Goal: Information Seeking & Learning: Learn about a topic

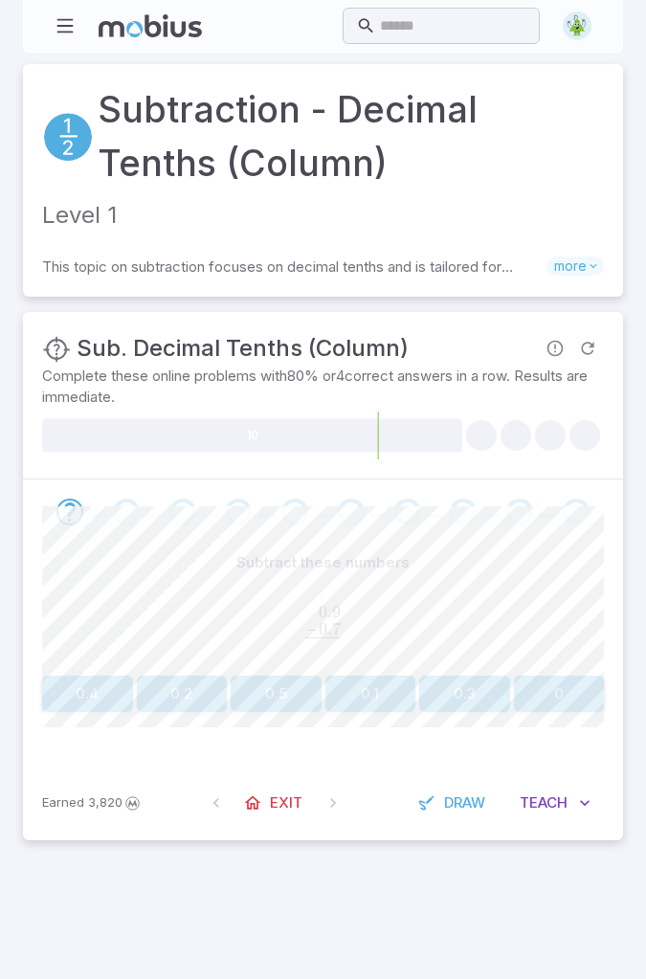
click at [190, 683] on button "0.2" at bounding box center [182, 694] width 91 height 36
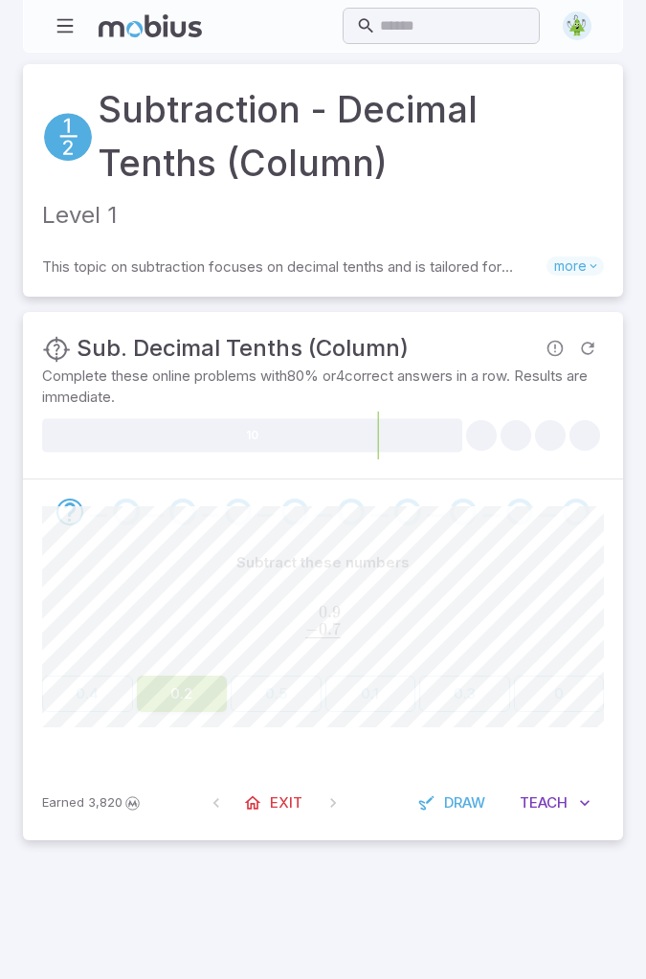
click at [201, 687] on button "0.2" at bounding box center [182, 694] width 91 height 36
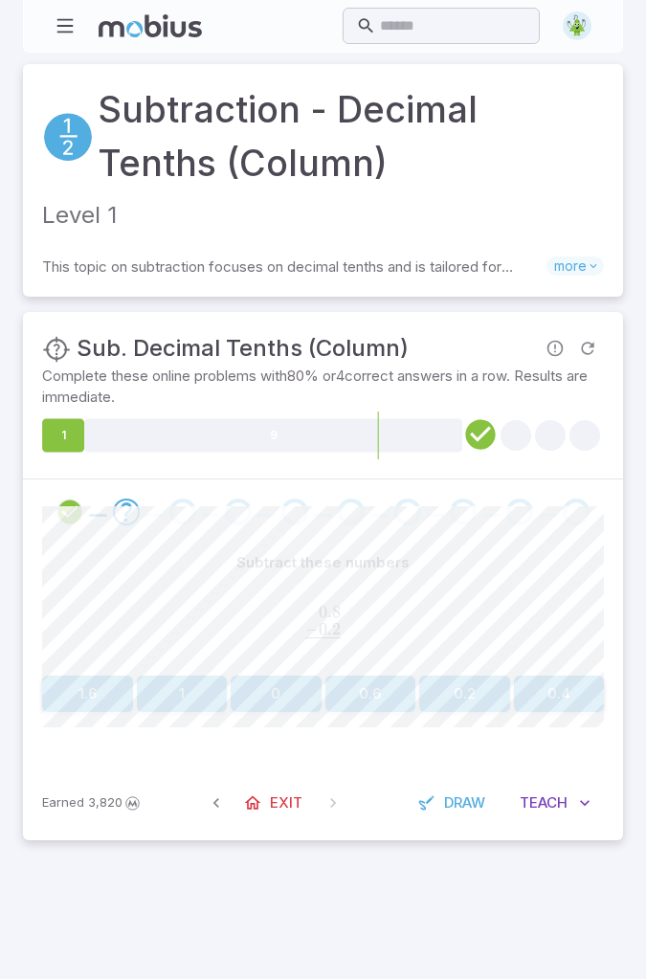
click at [386, 686] on button "0.6" at bounding box center [370, 694] width 91 height 36
click at [187, 691] on button "0.7" at bounding box center [182, 694] width 91 height 36
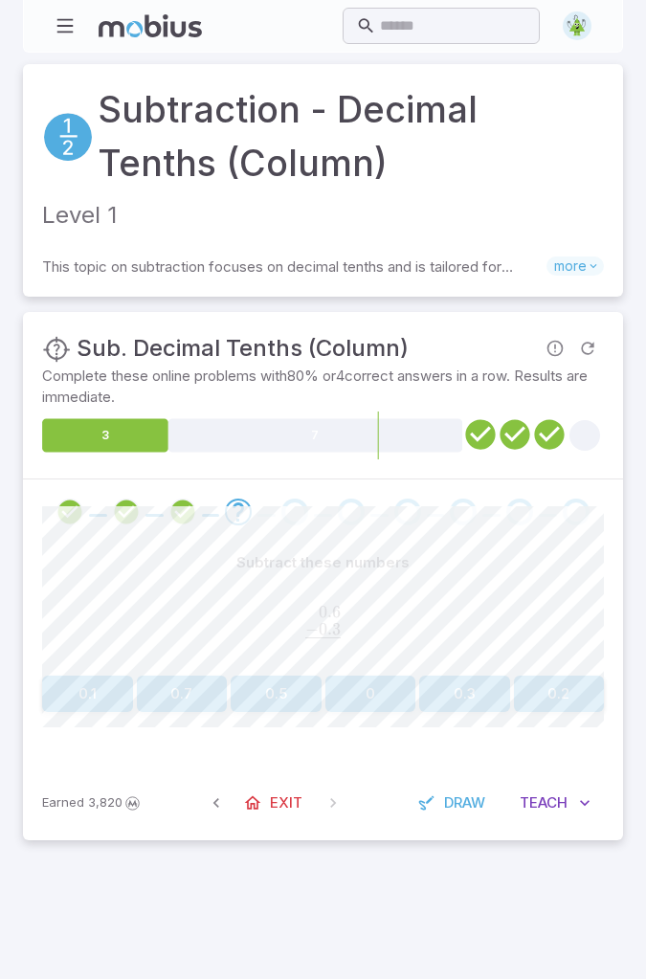
click at [452, 691] on button "0.3" at bounding box center [464, 694] width 91 height 36
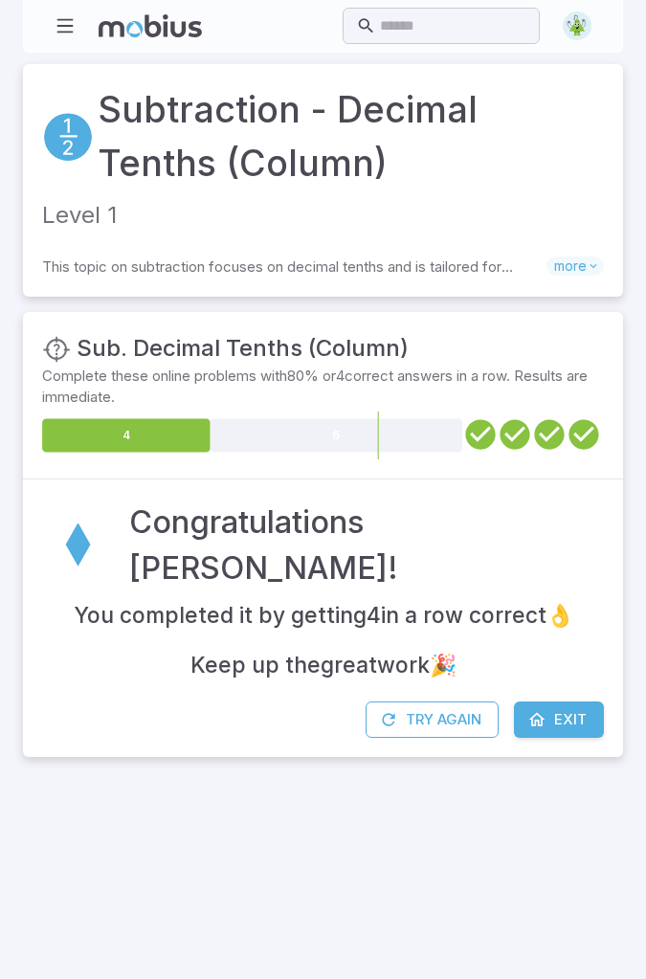
click at [548, 714] on link "Exit" at bounding box center [559, 719] width 90 height 36
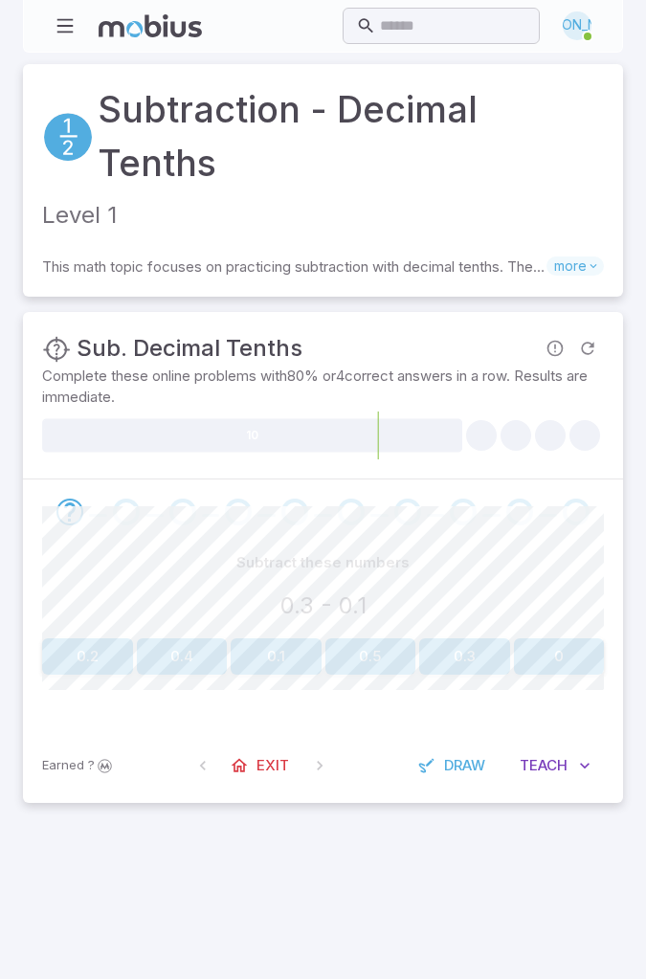
click at [90, 656] on div "Subtract these numbers 0.3 - 0.1 0.2 0.4 0.1 0.5 0.3 0" at bounding box center [323, 636] width 562 height 184
click at [88, 638] on button "0.2" at bounding box center [87, 656] width 91 height 36
click at [472, 638] on button "0.2" at bounding box center [464, 656] width 91 height 36
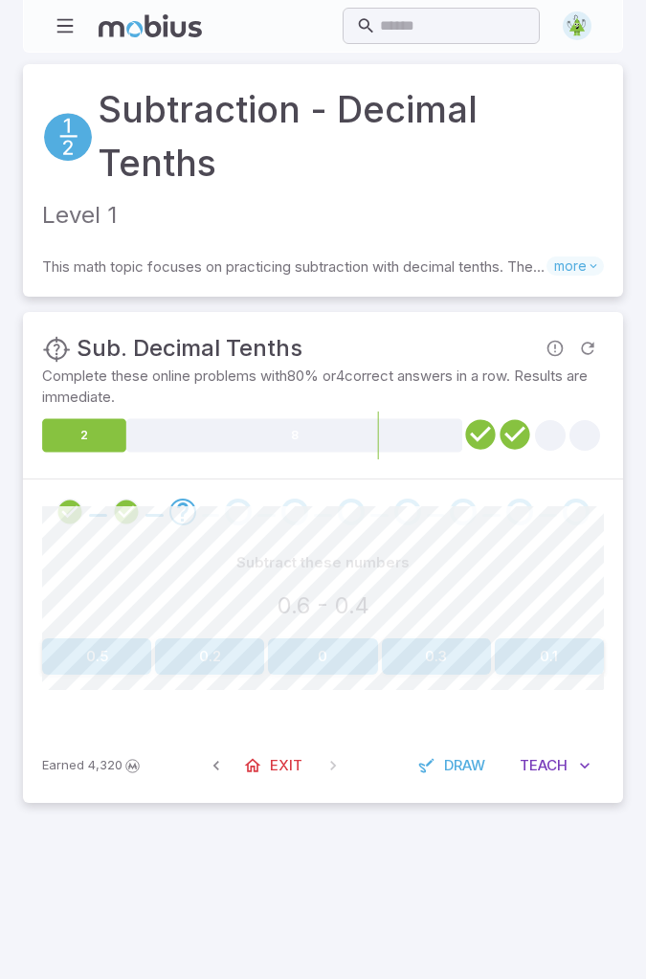
click at [216, 638] on button "0.2" at bounding box center [209, 656] width 109 height 36
click at [94, 638] on button "0.2" at bounding box center [87, 656] width 91 height 36
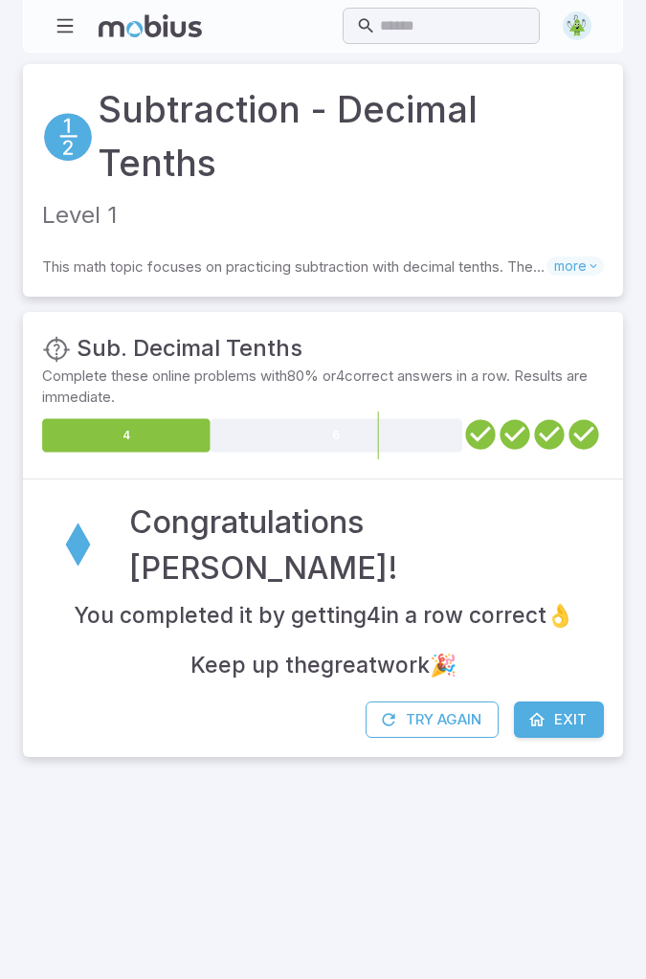
click at [506, 805] on div at bounding box center [323, 881] width 646 height 195
click at [573, 709] on span "Exit" at bounding box center [570, 719] width 33 height 21
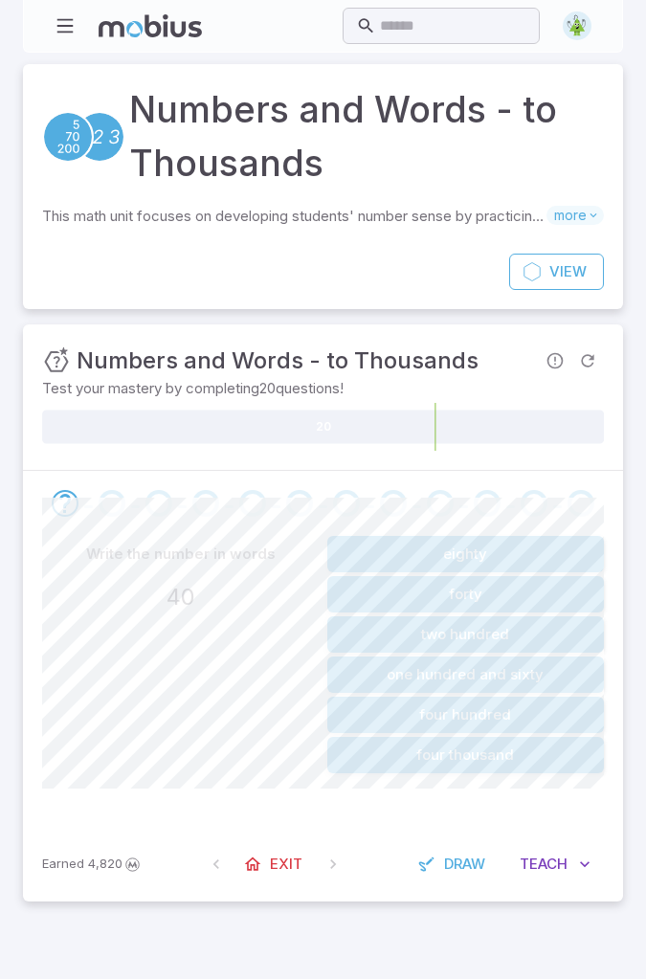
click at [347, 595] on button "forty" at bounding box center [466, 594] width 278 height 36
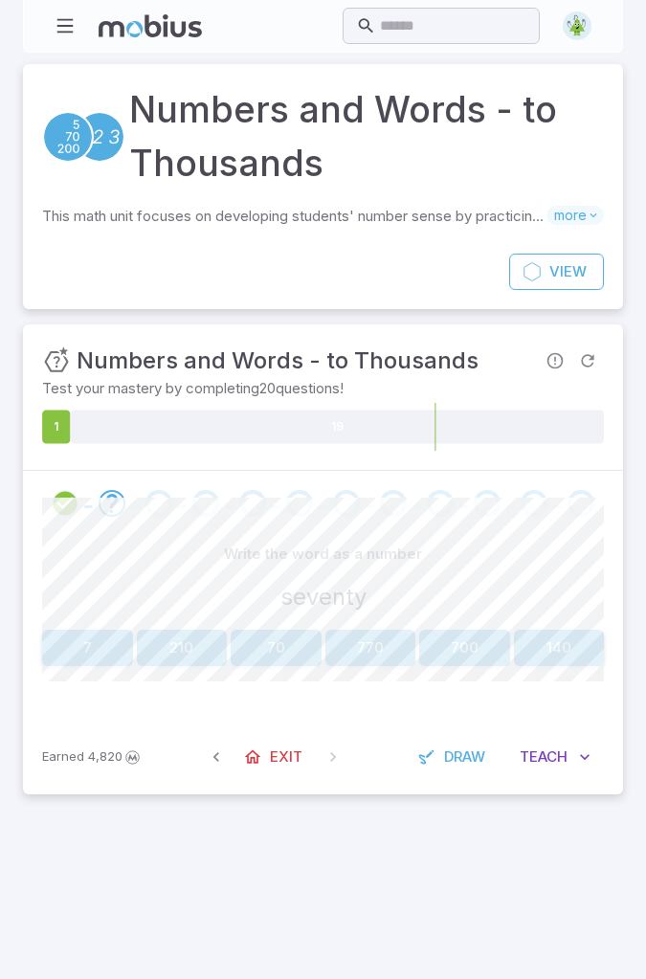
click at [284, 646] on button "70" at bounding box center [276, 648] width 91 height 36
click at [562, 643] on button "100" at bounding box center [559, 648] width 91 height 36
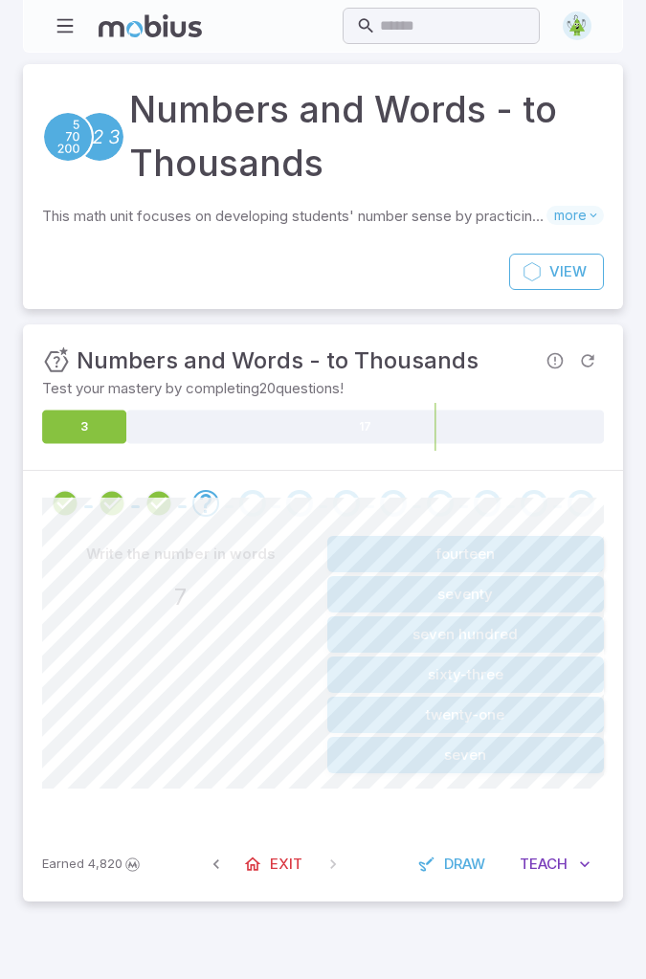
click at [518, 760] on button "seven" at bounding box center [466, 755] width 278 height 36
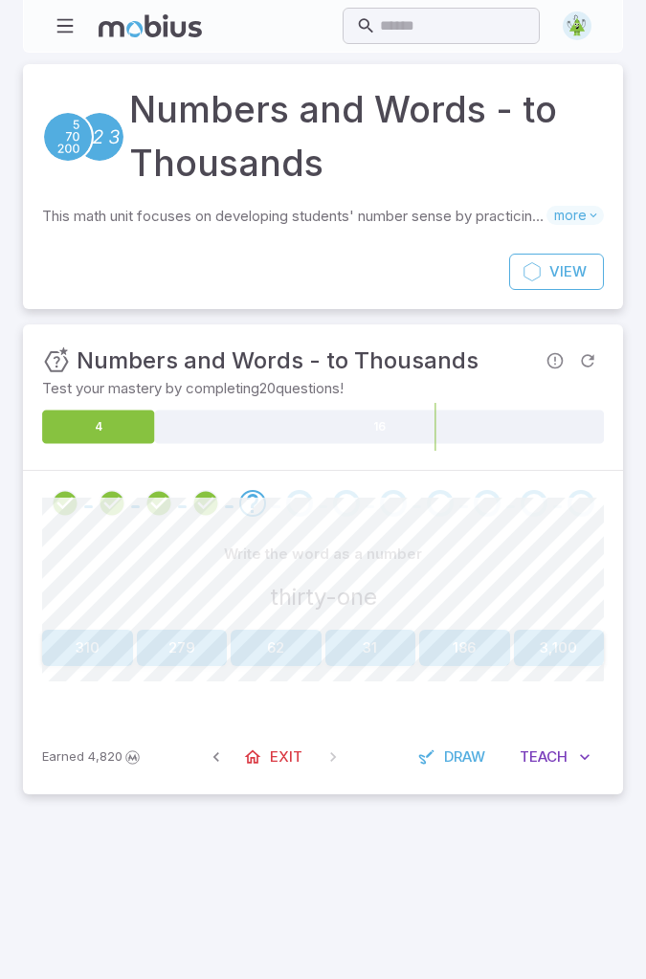
click at [384, 640] on button "31" at bounding box center [370, 648] width 91 height 36
click at [453, 642] on button "4,074" at bounding box center [464, 648] width 91 height 36
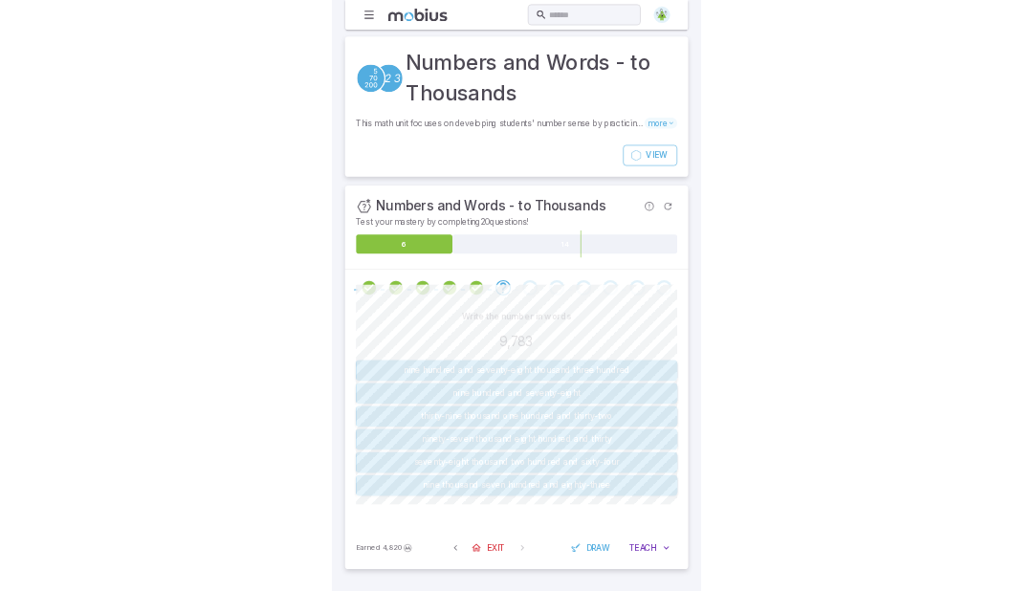
scroll to position [31, 0]
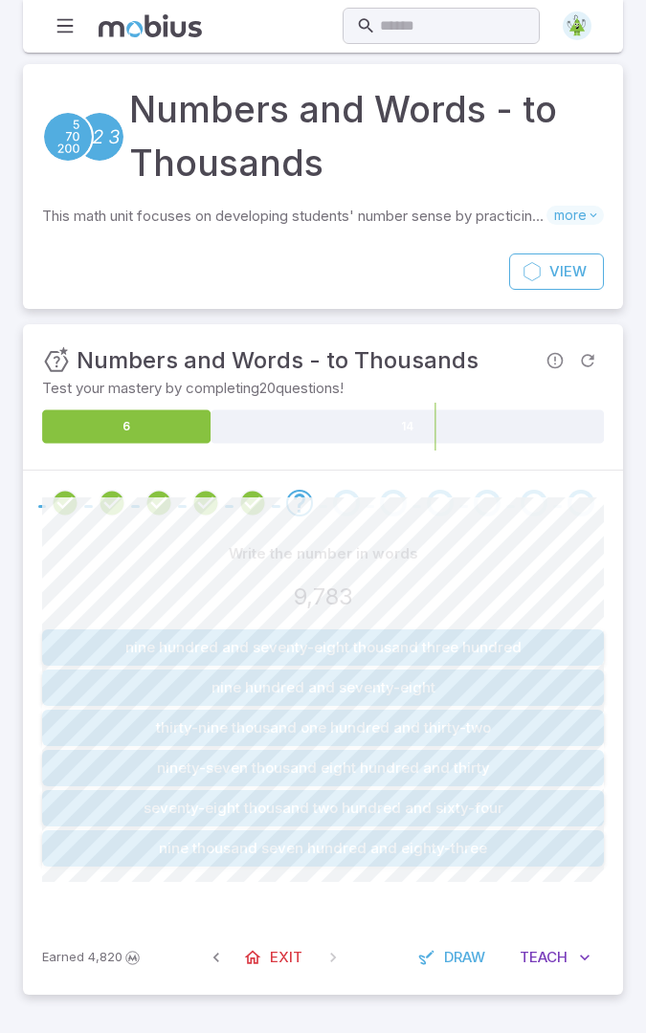
click at [528, 831] on button "nine thousand seven hundred and eighty-three" at bounding box center [323, 849] width 562 height 36
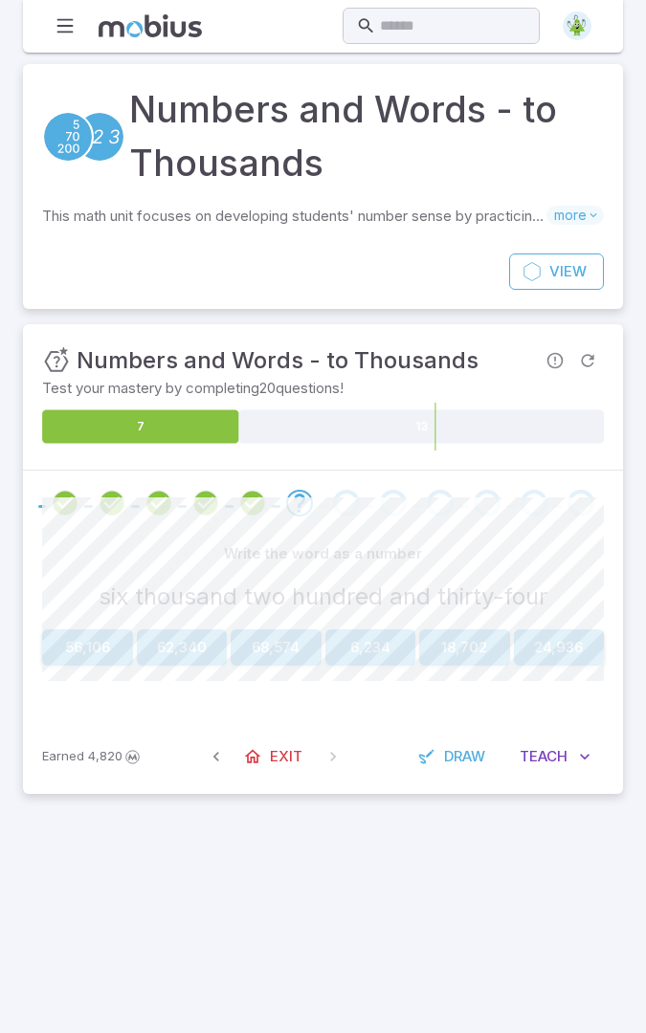
click at [371, 630] on button "6,234" at bounding box center [370, 648] width 91 height 36
click at [195, 630] on button "918" at bounding box center [182, 648] width 91 height 36
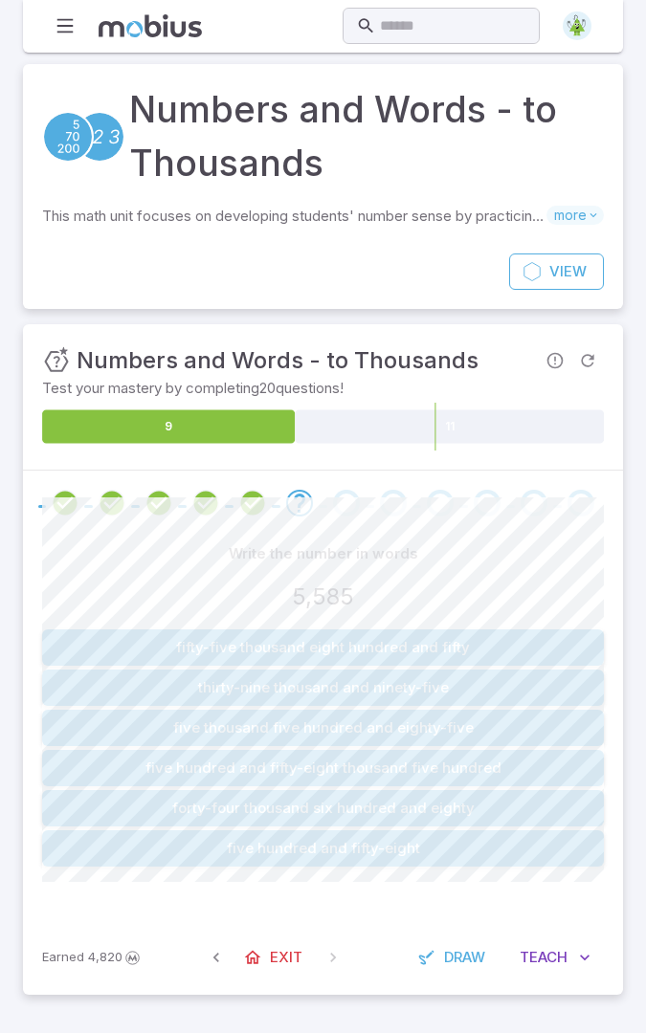
click at [100, 710] on button "five thousand five hundred and eighty-five" at bounding box center [323, 728] width 562 height 36
click at [100, 670] on button "fifty-one thousand one hundred and ninety-one" at bounding box center [323, 688] width 562 height 36
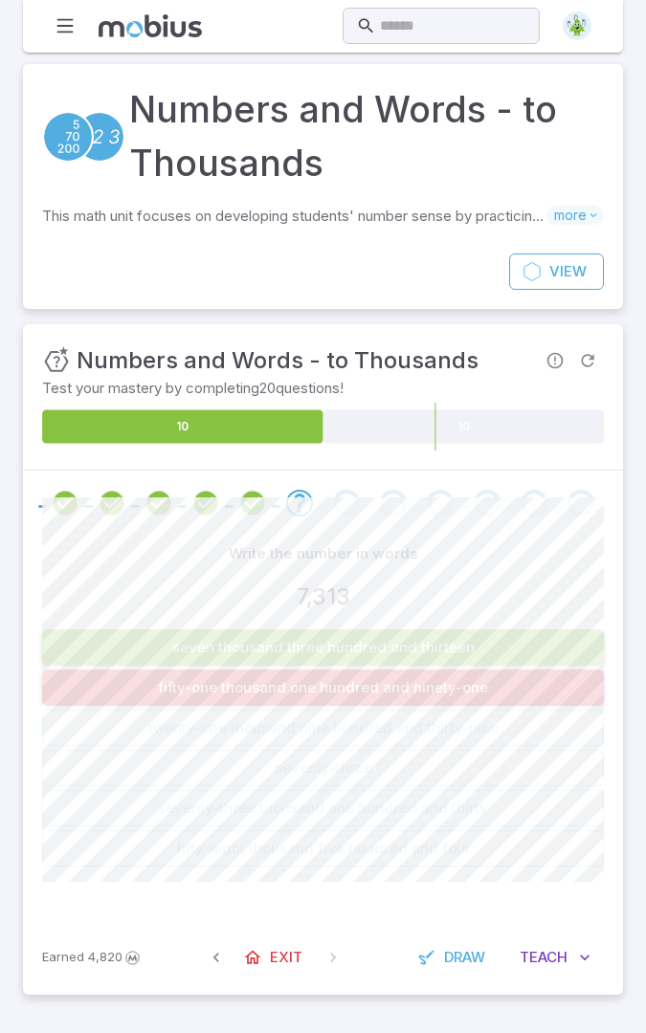
click at [89, 630] on button "seven thousand three hundred and thirteen" at bounding box center [323, 648] width 562 height 36
click at [112, 630] on button "seven thousand three hundred and thirteen" at bounding box center [323, 648] width 562 height 36
click at [123, 630] on button "seven thousand three hundred and thirteen" at bounding box center [323, 648] width 562 height 36
click at [134, 630] on button "seven thousand three hundred and thirteen" at bounding box center [323, 648] width 562 height 36
click at [143, 630] on button "seven thousand three hundred and thirteen" at bounding box center [323, 648] width 562 height 36
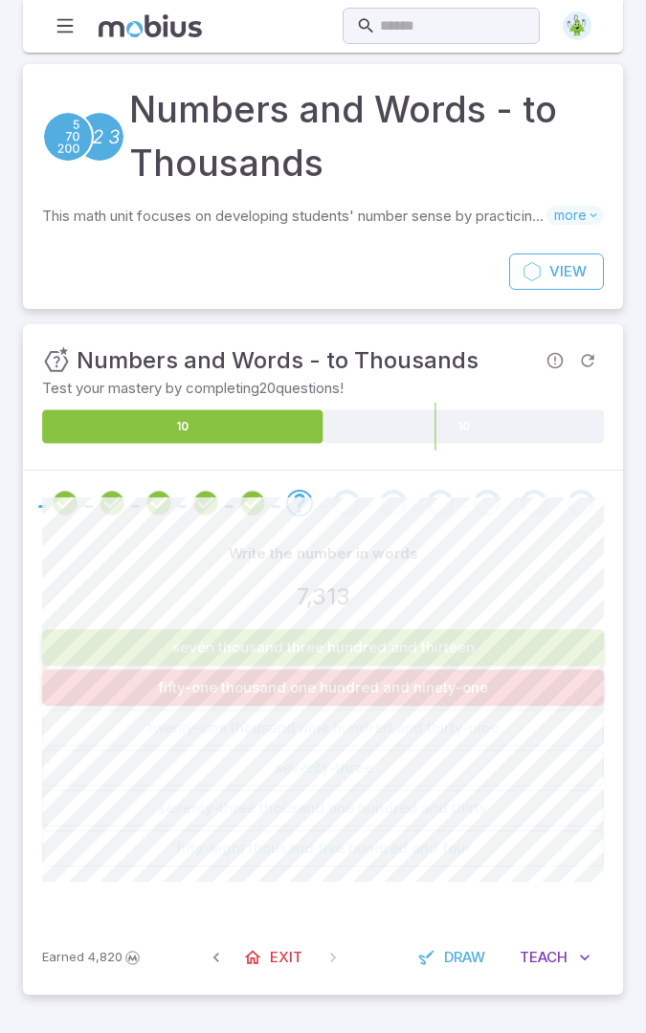
click at [167, 630] on button "seven thousand three hundred and thirteen" at bounding box center [323, 648] width 562 height 36
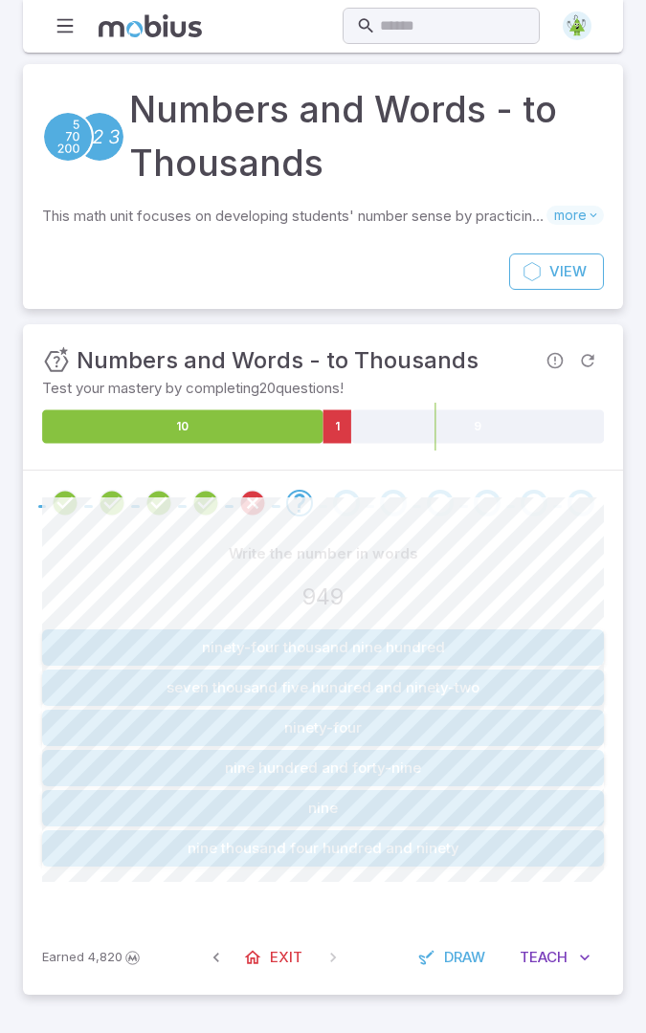
click at [582, 750] on button "nine hundred and forty-nine" at bounding box center [323, 768] width 562 height 36
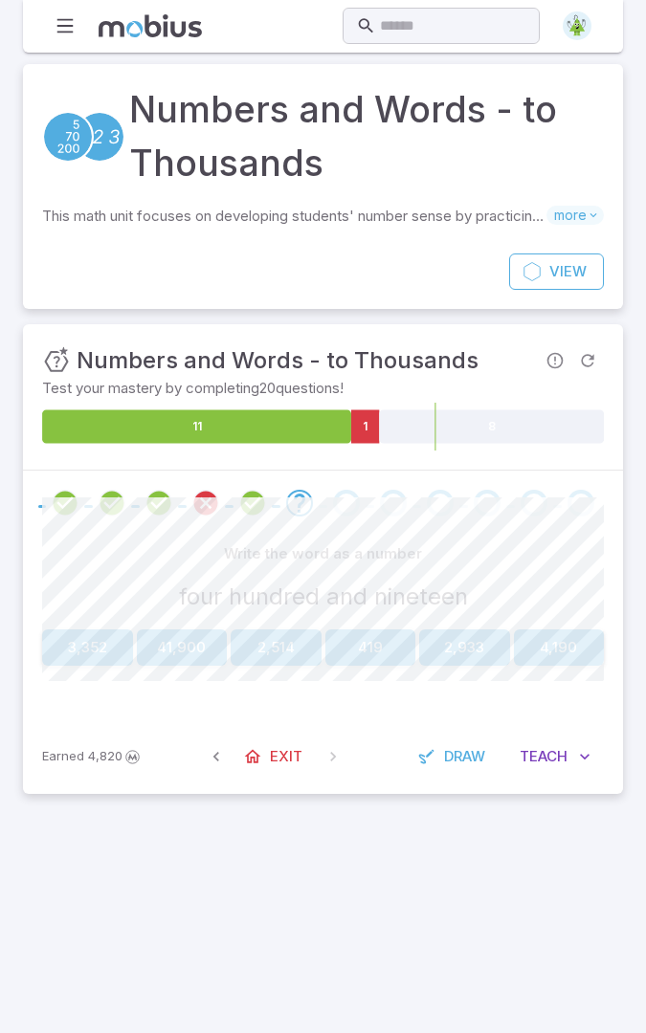
click at [394, 630] on button "419" at bounding box center [370, 648] width 91 height 36
click at [165, 630] on button "827" at bounding box center [182, 648] width 91 height 36
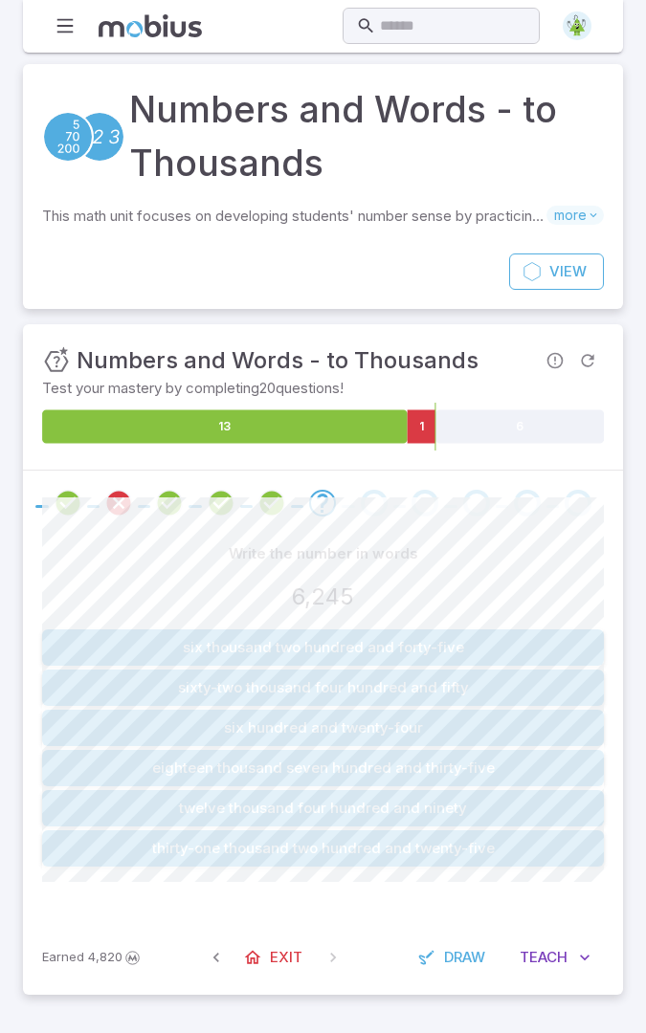
click at [536, 630] on button "six thousand two hundred and forty-five" at bounding box center [323, 648] width 562 height 36
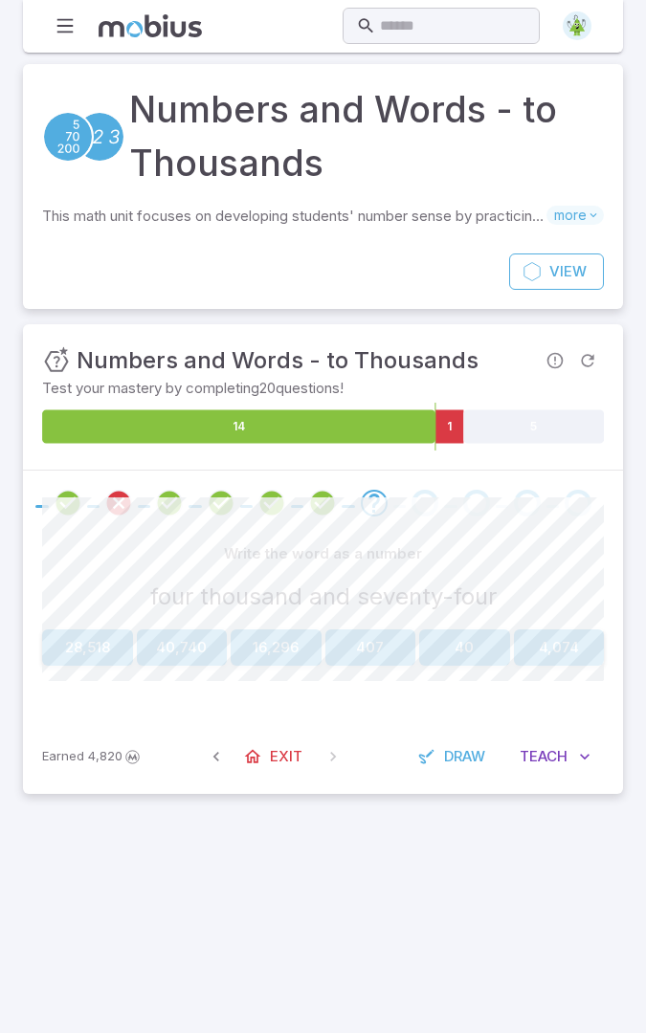
click at [576, 630] on button "4,074" at bounding box center [559, 648] width 91 height 36
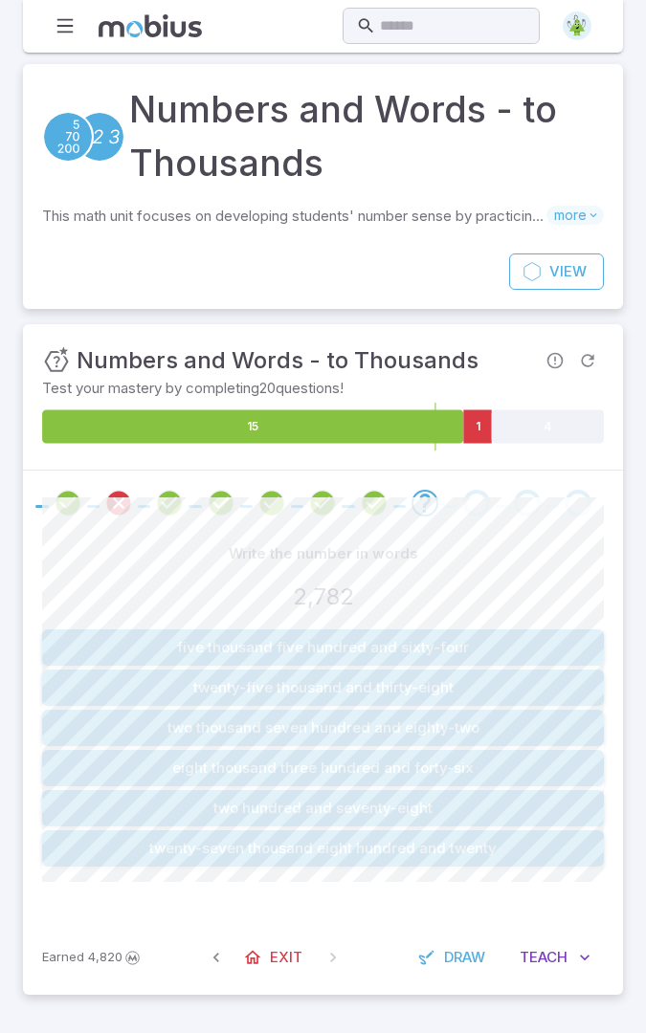
click at [509, 710] on button "two thousand seven hundred and eighty-two" at bounding box center [323, 728] width 562 height 36
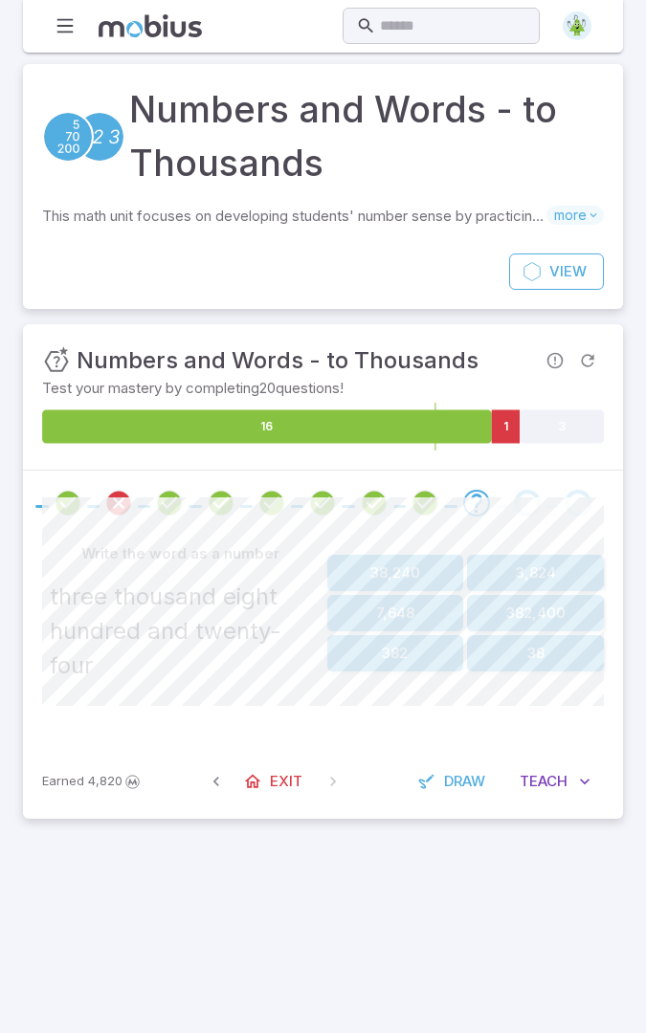
click at [578, 555] on button "3,824" at bounding box center [535, 573] width 137 height 36
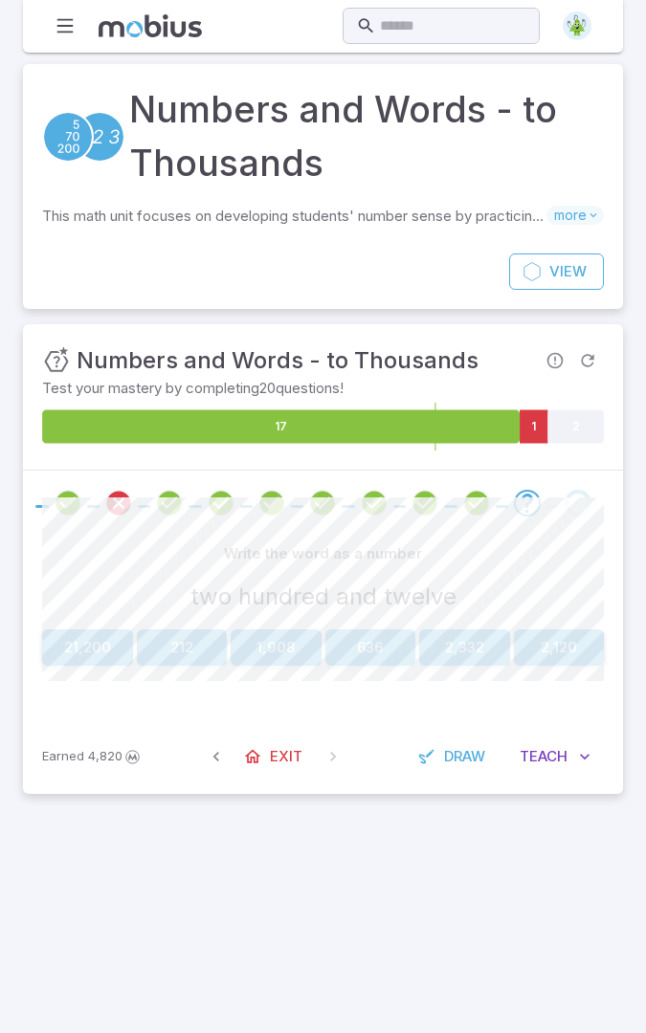
click at [195, 630] on button "212" at bounding box center [182, 648] width 91 height 36
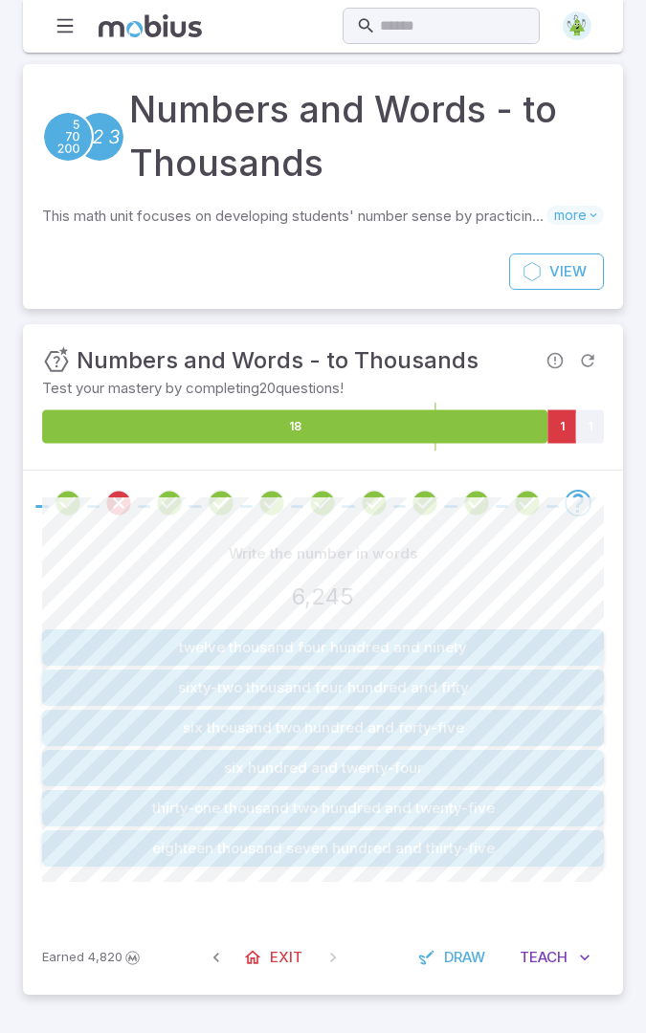
click at [567, 710] on button "six thousand two hundred and forty-five" at bounding box center [323, 728] width 562 height 36
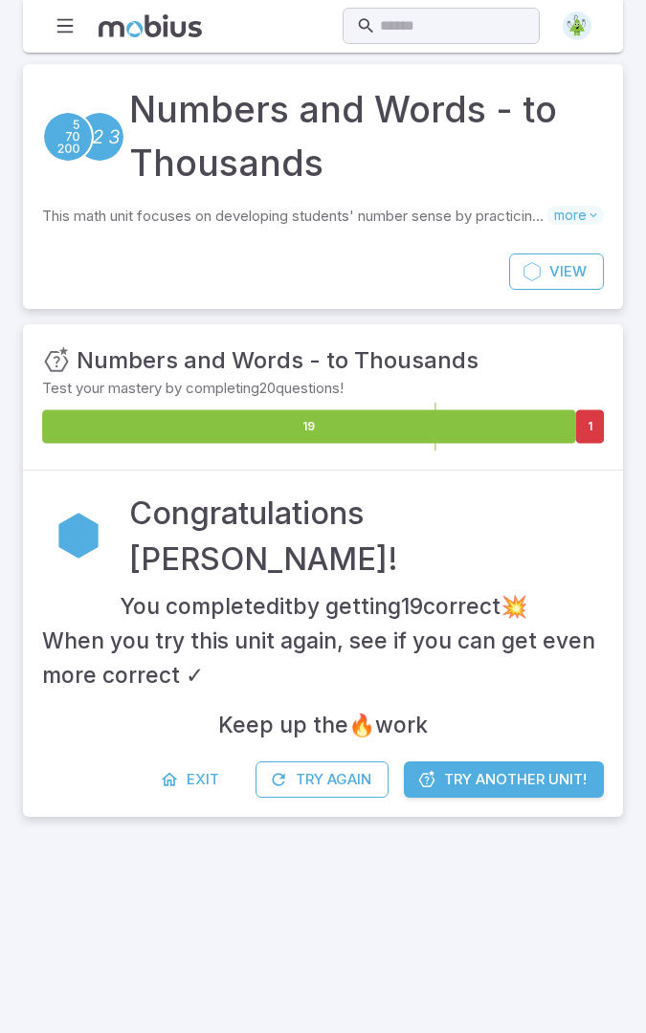
click at [190, 769] on span "Exit" at bounding box center [203, 779] width 33 height 21
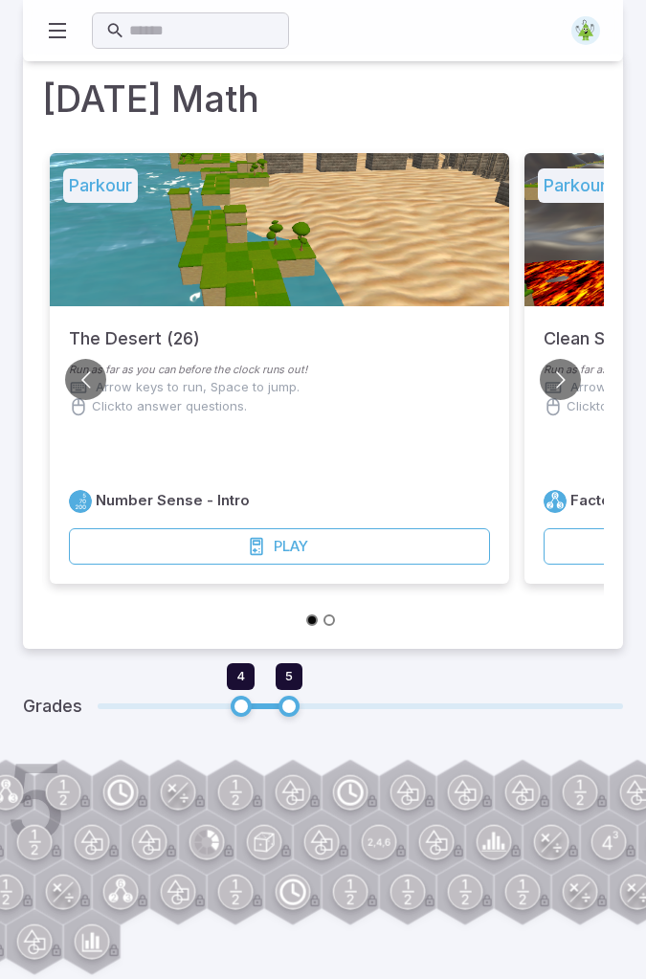
click at [604, 79] on h1 "[DATE] Math" at bounding box center [323, 100] width 562 height 54
